Goal: Task Accomplishment & Management: Manage account settings

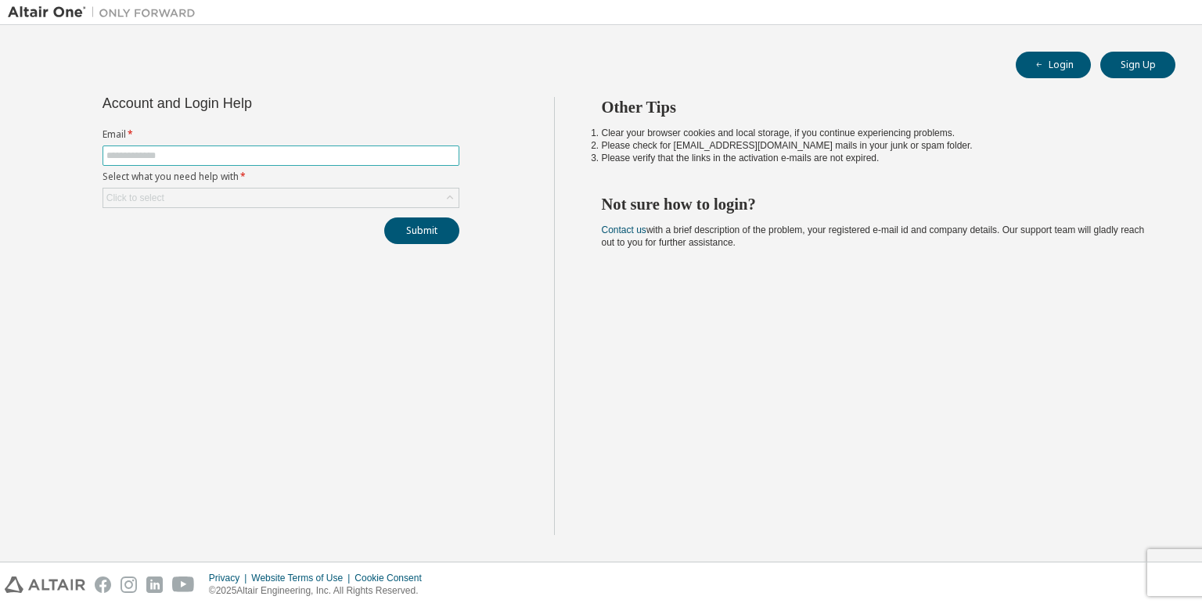
click at [347, 157] on input "text" at bounding box center [280, 155] width 349 height 13
click at [326, 156] on input "text" at bounding box center [280, 155] width 349 height 13
type input "**********"
click at [308, 203] on div "Click to select" at bounding box center [280, 198] width 355 height 19
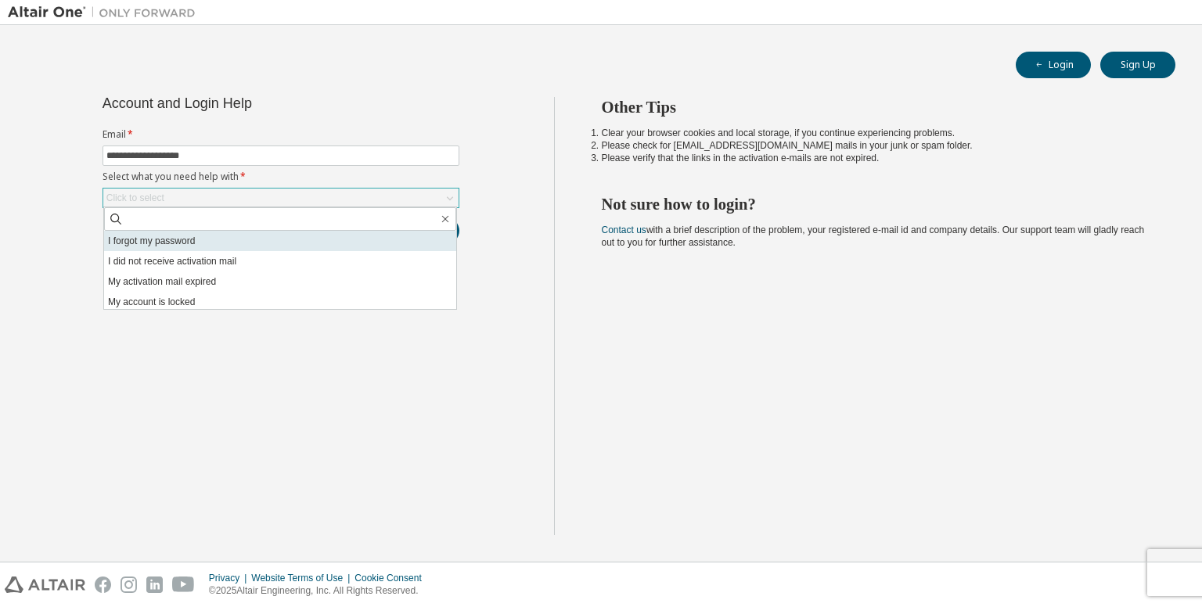
click at [292, 245] on li "I forgot my password" at bounding box center [280, 241] width 352 height 20
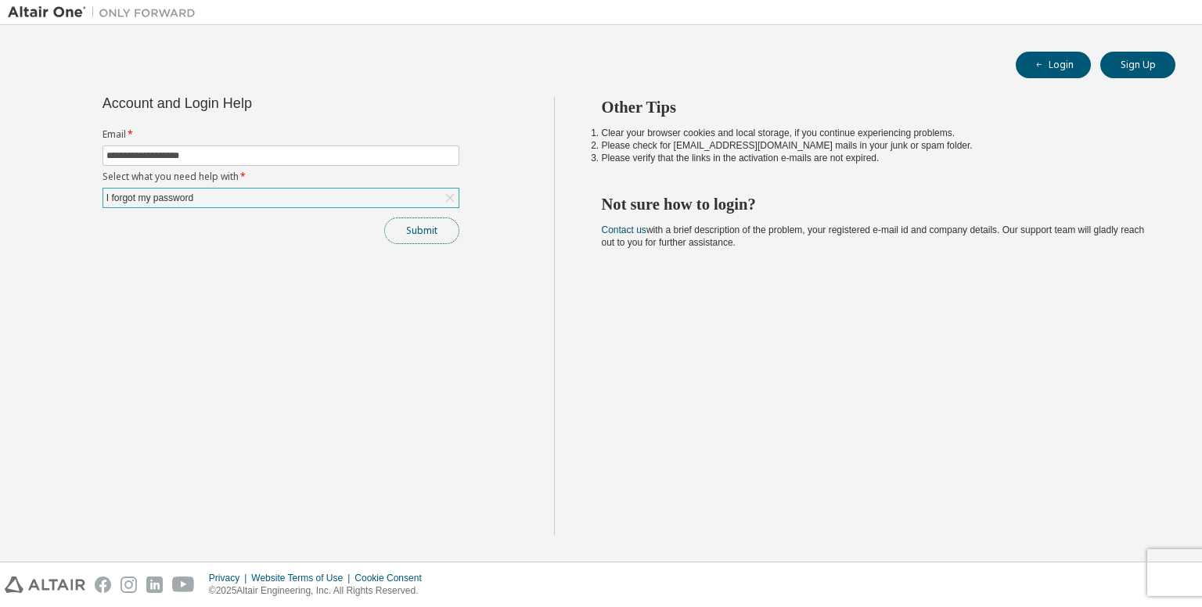
click at [409, 223] on button "Submit" at bounding box center [421, 231] width 75 height 27
click at [434, 225] on button "Submit" at bounding box center [421, 231] width 75 height 27
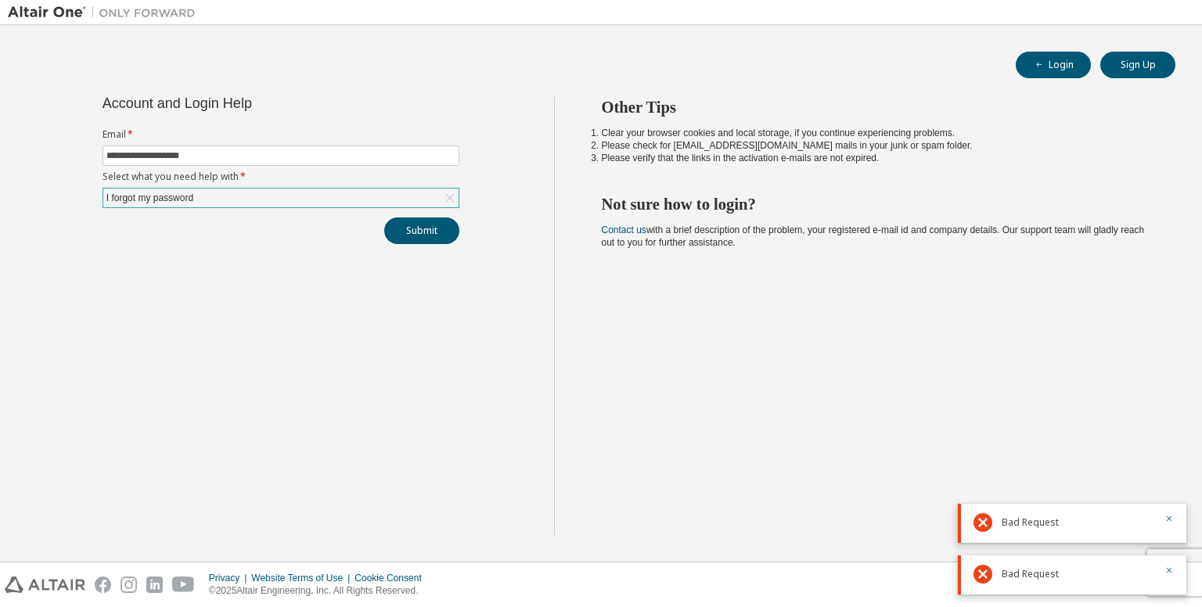
click at [426, 196] on div "I forgot my password" at bounding box center [280, 198] width 355 height 19
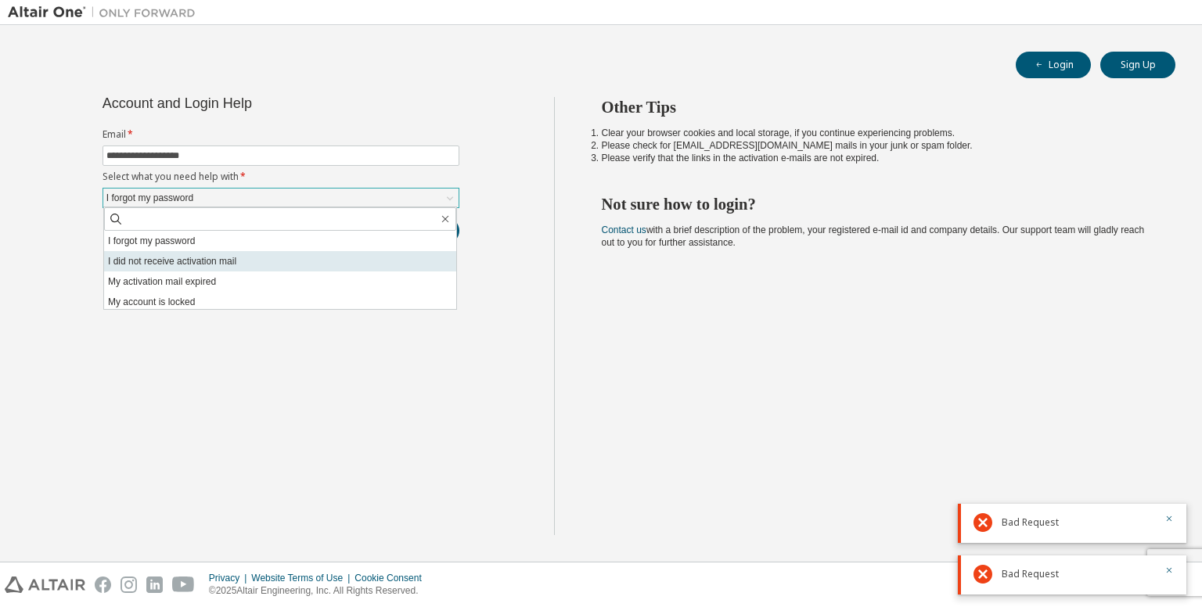
click at [384, 254] on li "I did not receive activation mail" at bounding box center [280, 261] width 352 height 20
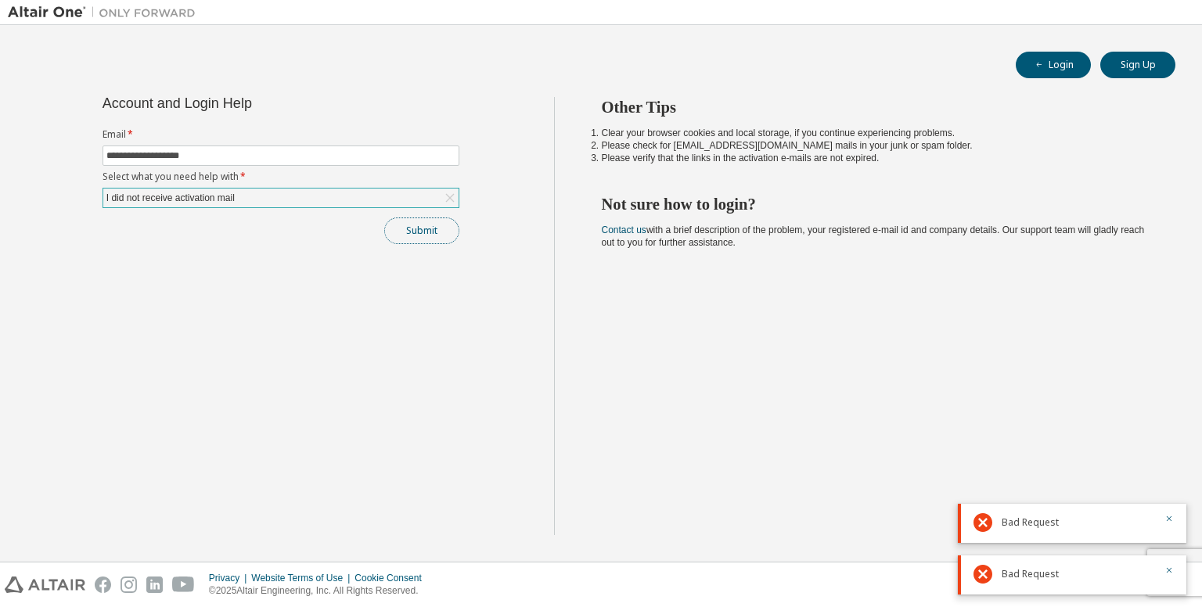
click at [420, 236] on button "Submit" at bounding box center [421, 231] width 75 height 27
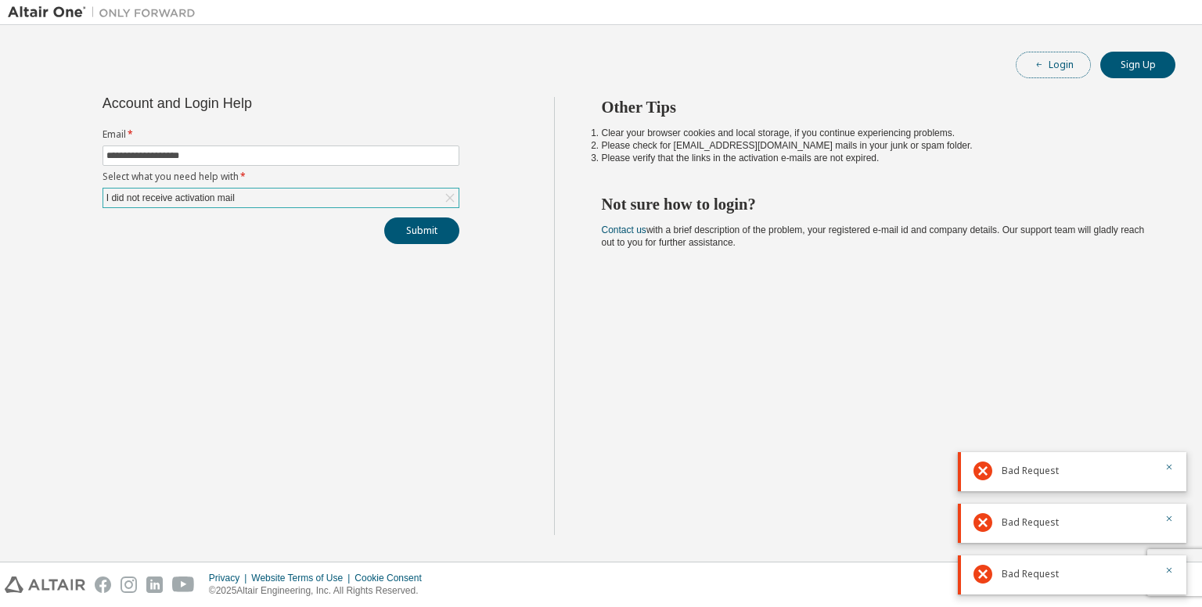
click at [1061, 75] on button "Login" at bounding box center [1053, 65] width 75 height 27
